Goal: Information Seeking & Learning: Learn about a topic

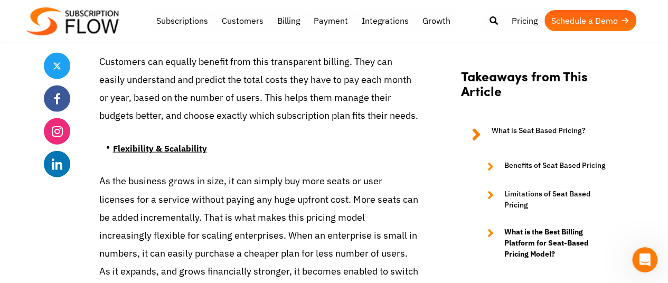
scroll to position [1216, 0]
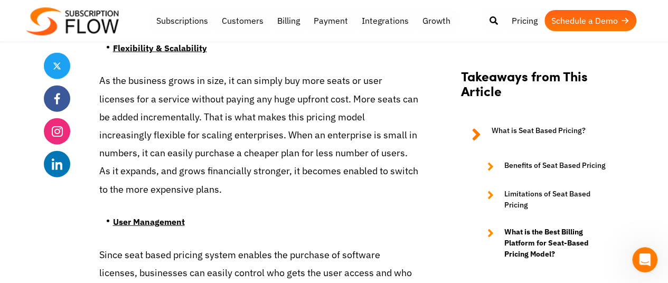
click at [105, 78] on p "As the business grows in size, it can simply buy more seats or user licenses fo…" at bounding box center [258, 135] width 319 height 126
click at [141, 81] on p "As the business grows in size, it can simply buy more seats or user licenses fo…" at bounding box center [258, 135] width 319 height 126
click at [173, 84] on p "As the business grows in size, it can simply buy more seats or user licenses fo…" at bounding box center [258, 135] width 319 height 126
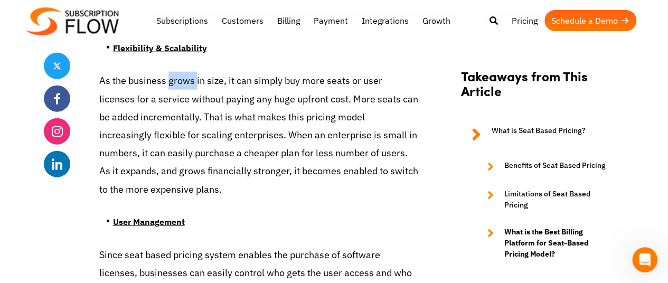
click at [173, 84] on p "As the business grows in size, it can simply buy more seats or user licenses fo…" at bounding box center [258, 135] width 319 height 126
click at [219, 79] on p "As the business grows in size, it can simply buy more seats or user licenses fo…" at bounding box center [258, 135] width 319 height 126
click at [247, 77] on p "As the business grows in size, it can simply buy more seats or user licenses fo…" at bounding box center [258, 135] width 319 height 126
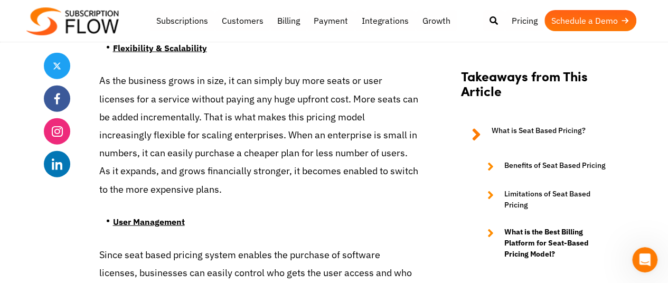
click at [276, 84] on p "As the business grows in size, it can simply buy more seats or user licenses fo…" at bounding box center [258, 135] width 319 height 126
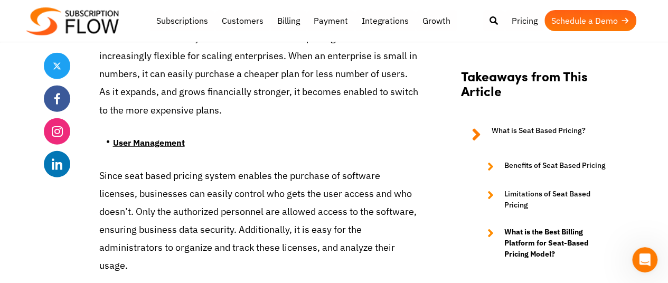
scroll to position [1296, 0]
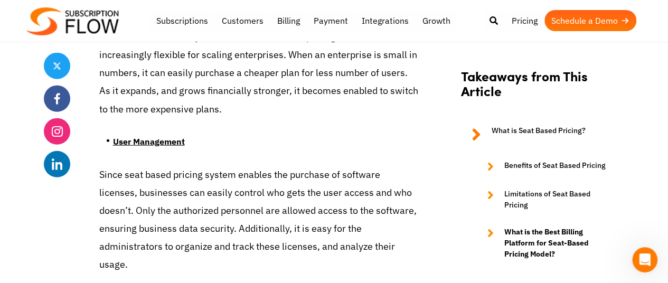
click at [164, 140] on strong "User Management" at bounding box center [149, 141] width 72 height 11
click at [117, 142] on strong "User Management" at bounding box center [149, 141] width 72 height 11
click at [115, 174] on p "Since seat based pricing system enables the purchase of software licenses, busi…" at bounding box center [258, 220] width 319 height 108
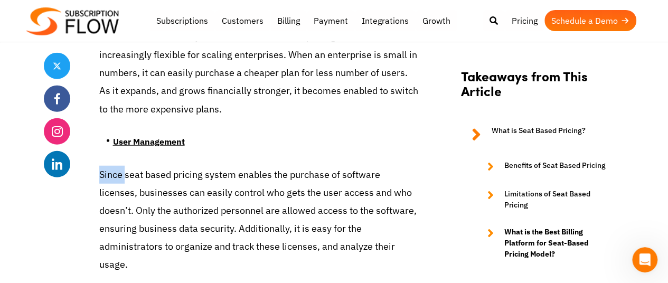
click at [115, 174] on p "Since seat based pricing system enables the purchase of software licenses, busi…" at bounding box center [258, 220] width 319 height 108
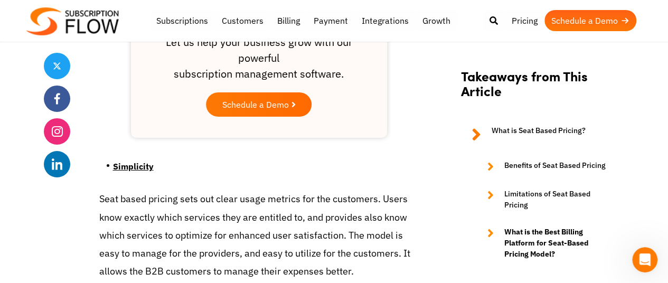
scroll to position [1875, 0]
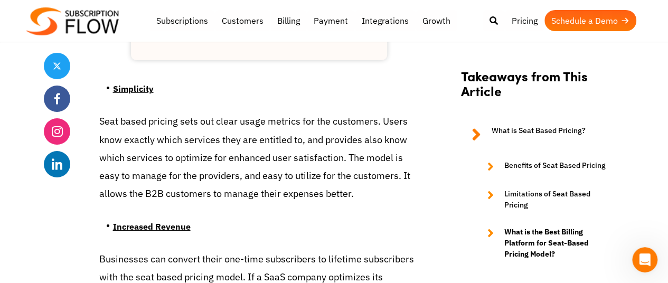
click at [127, 83] on u "Simplicity" at bounding box center [133, 88] width 41 height 11
click at [106, 112] on p "Seat based pricing sets out clear usage metrics for the customers. Users know e…" at bounding box center [258, 157] width 319 height 90
click at [132, 112] on p "Seat based pricing sets out clear usage metrics for the customers. Users know e…" at bounding box center [258, 157] width 319 height 90
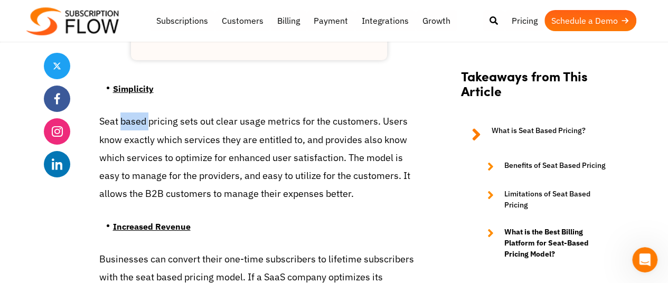
click at [132, 112] on p "Seat based pricing sets out clear usage metrics for the customers. Users know e…" at bounding box center [258, 157] width 319 height 90
click at [157, 112] on p "Seat based pricing sets out clear usage metrics for the customers. Users know e…" at bounding box center [258, 157] width 319 height 90
drag, startPoint x: 157, startPoint y: 106, endPoint x: 191, endPoint y: 107, distance: 33.3
click at [191, 112] on p "Seat based pricing sets out clear usage metrics for the customers. Users know e…" at bounding box center [258, 157] width 319 height 90
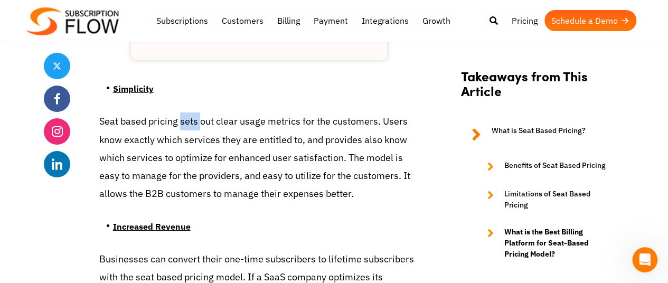
click at [191, 112] on p "Seat based pricing sets out clear usage metrics for the customers. Users know e…" at bounding box center [258, 157] width 319 height 90
click at [208, 112] on p "Seat based pricing sets out clear usage metrics for the customers. Users know e…" at bounding box center [258, 157] width 319 height 90
drag, startPoint x: 208, startPoint y: 104, endPoint x: 226, endPoint y: 106, distance: 18.0
click at [226, 112] on p "Seat based pricing sets out clear usage metrics for the customers. Users know e…" at bounding box center [258, 157] width 319 height 90
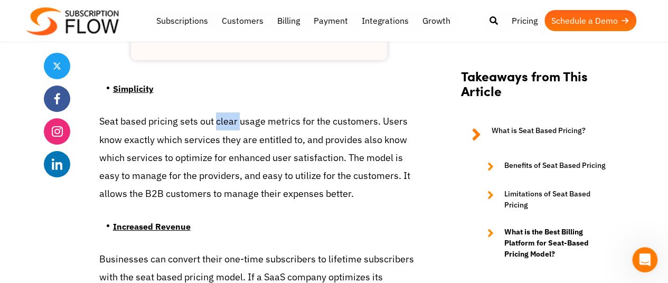
click at [226, 112] on p "Seat based pricing sets out clear usage metrics for the customers. Users know e…" at bounding box center [258, 157] width 319 height 90
click at [247, 112] on p "Seat based pricing sets out clear usage metrics for the customers. Users know e…" at bounding box center [258, 157] width 319 height 90
click at [273, 112] on p "Seat based pricing sets out clear usage metrics for the customers. Users know e…" at bounding box center [258, 157] width 319 height 90
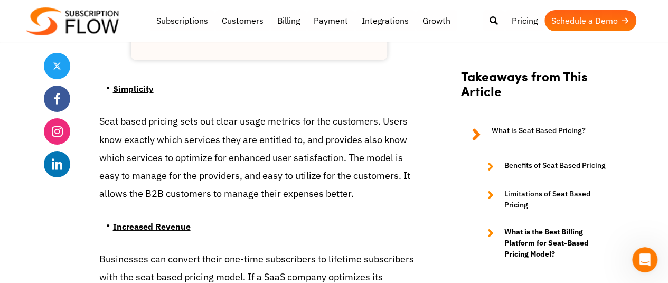
click at [346, 112] on p "Seat based pricing sets out clear usage metrics for the customers. Users know e…" at bounding box center [258, 157] width 319 height 90
click at [398, 112] on p "Seat based pricing sets out clear usage metrics for the customers. Users know e…" at bounding box center [258, 157] width 319 height 90
click at [108, 123] on p "Seat based pricing sets out clear usage metrics for the customers. Users know e…" at bounding box center [258, 157] width 319 height 90
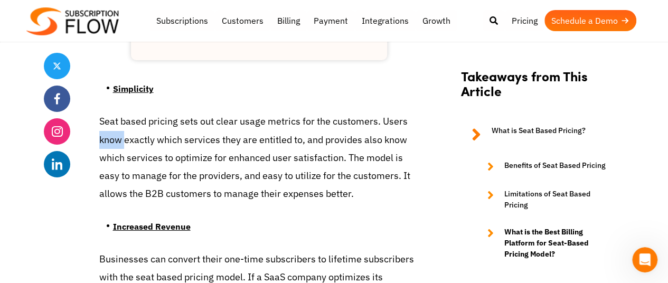
click at [108, 123] on p "Seat based pricing sets out clear usage metrics for the customers. Users know e…" at bounding box center [258, 157] width 319 height 90
click at [130, 124] on p "Seat based pricing sets out clear usage metrics for the customers. Users know e…" at bounding box center [258, 157] width 319 height 90
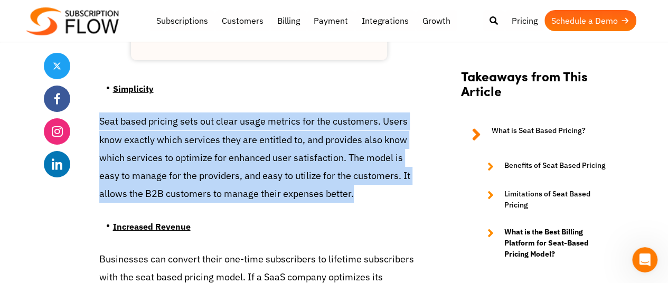
click at [130, 124] on p "Seat based pricing sets out clear usage metrics for the customers. Users know e…" at bounding box center [258, 157] width 319 height 90
click at [190, 120] on p "Seat based pricing sets out clear usage metrics for the customers. Users know e…" at bounding box center [258, 157] width 319 height 90
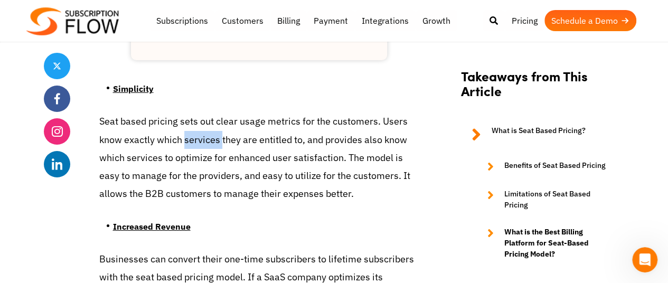
click at [190, 120] on p "Seat based pricing sets out clear usage metrics for the customers. Users know e…" at bounding box center [258, 157] width 319 height 90
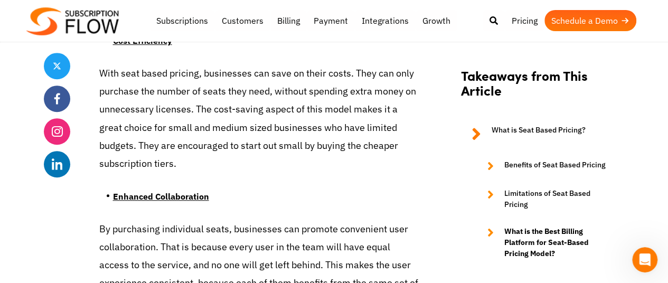
scroll to position [2279, 0]
click at [181, 111] on p "With seat based pricing, businesses can save on their costs. They can only purc…" at bounding box center [258, 118] width 319 height 108
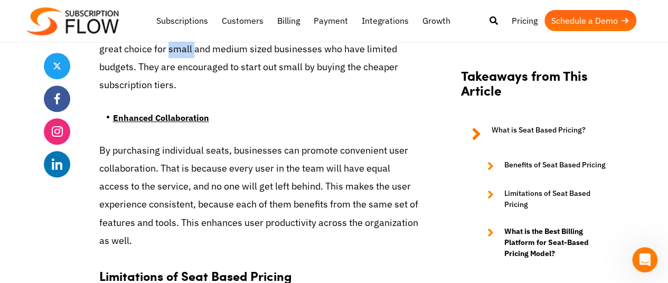
scroll to position [2358, 0]
